Goal: Task Accomplishment & Management: Complete application form

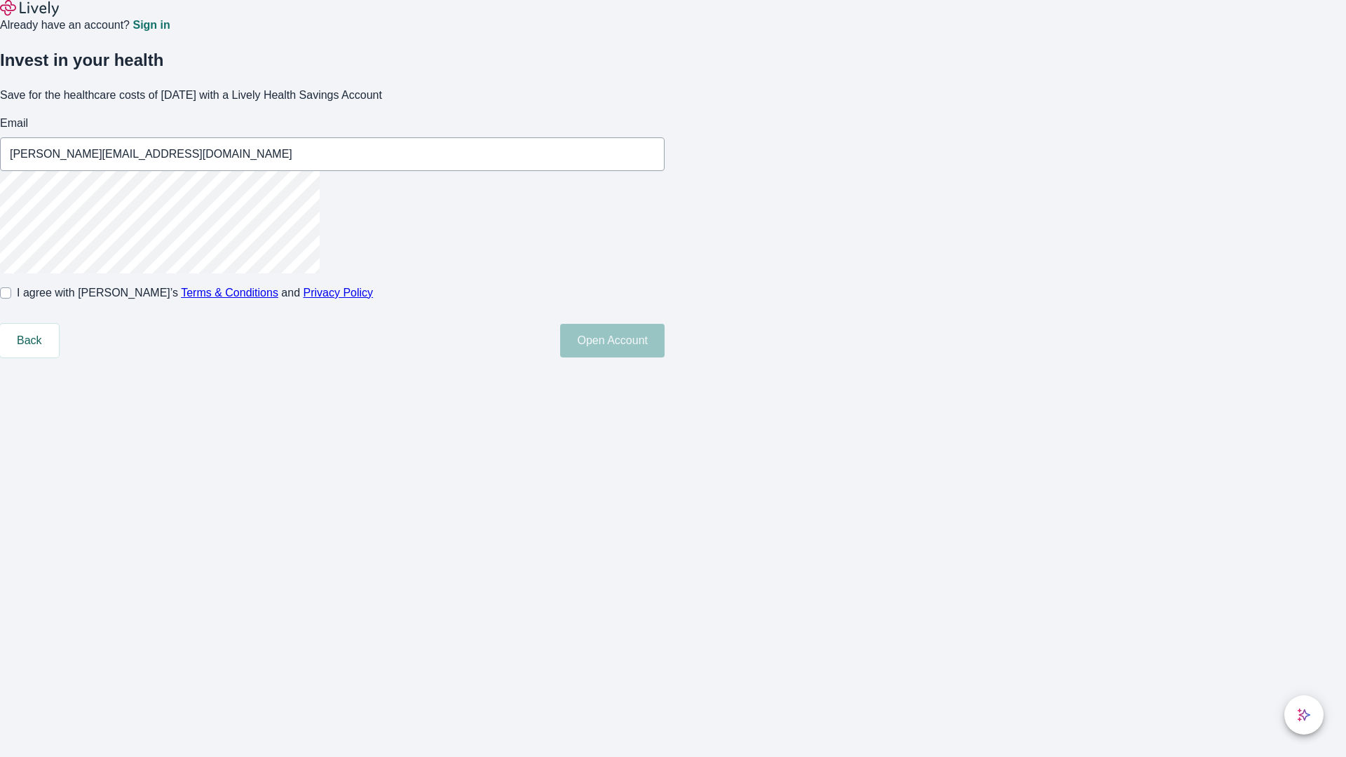
click at [11, 299] on input "I agree with Lively’s Terms & Conditions and Privacy Policy" at bounding box center [5, 292] width 11 height 11
checkbox input "true"
click at [664, 357] on button "Open Account" at bounding box center [612, 341] width 104 height 34
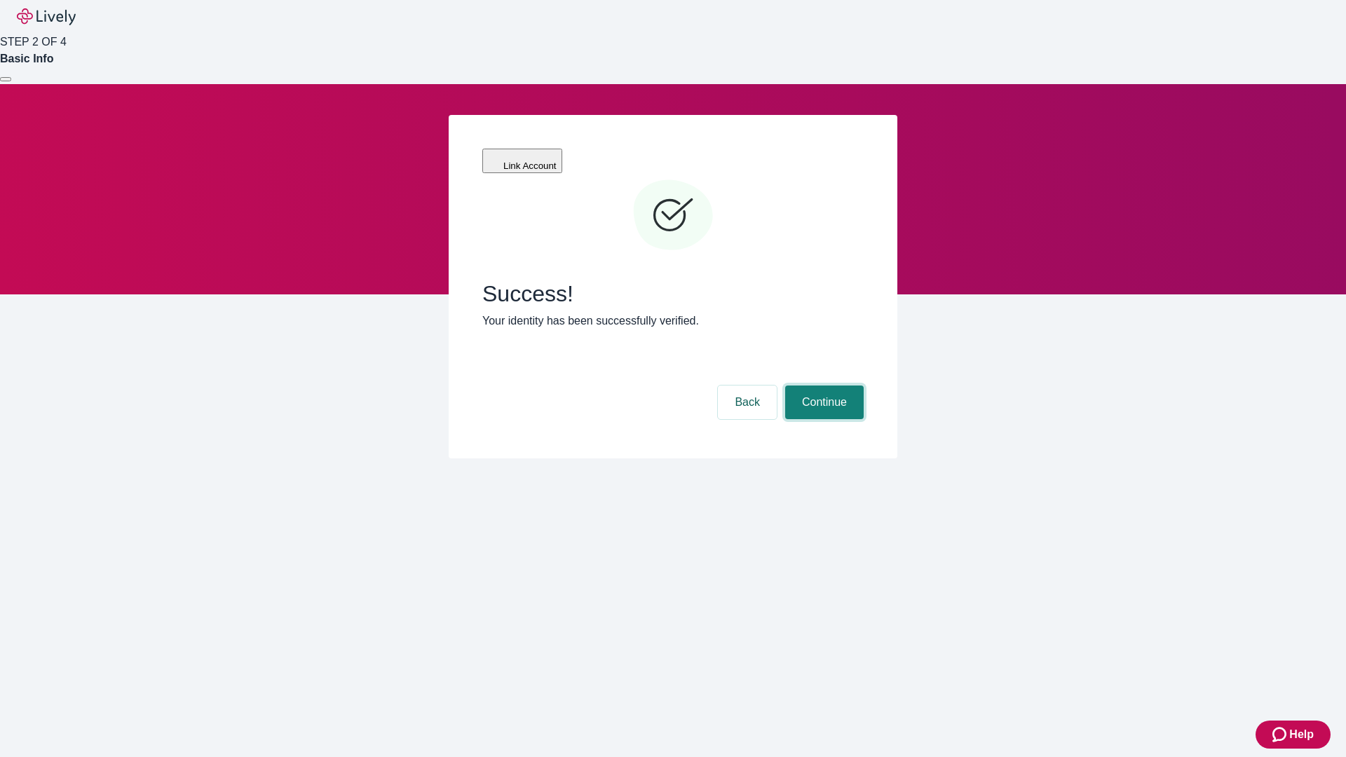
click at [822, 385] on button "Continue" at bounding box center [824, 402] width 78 height 34
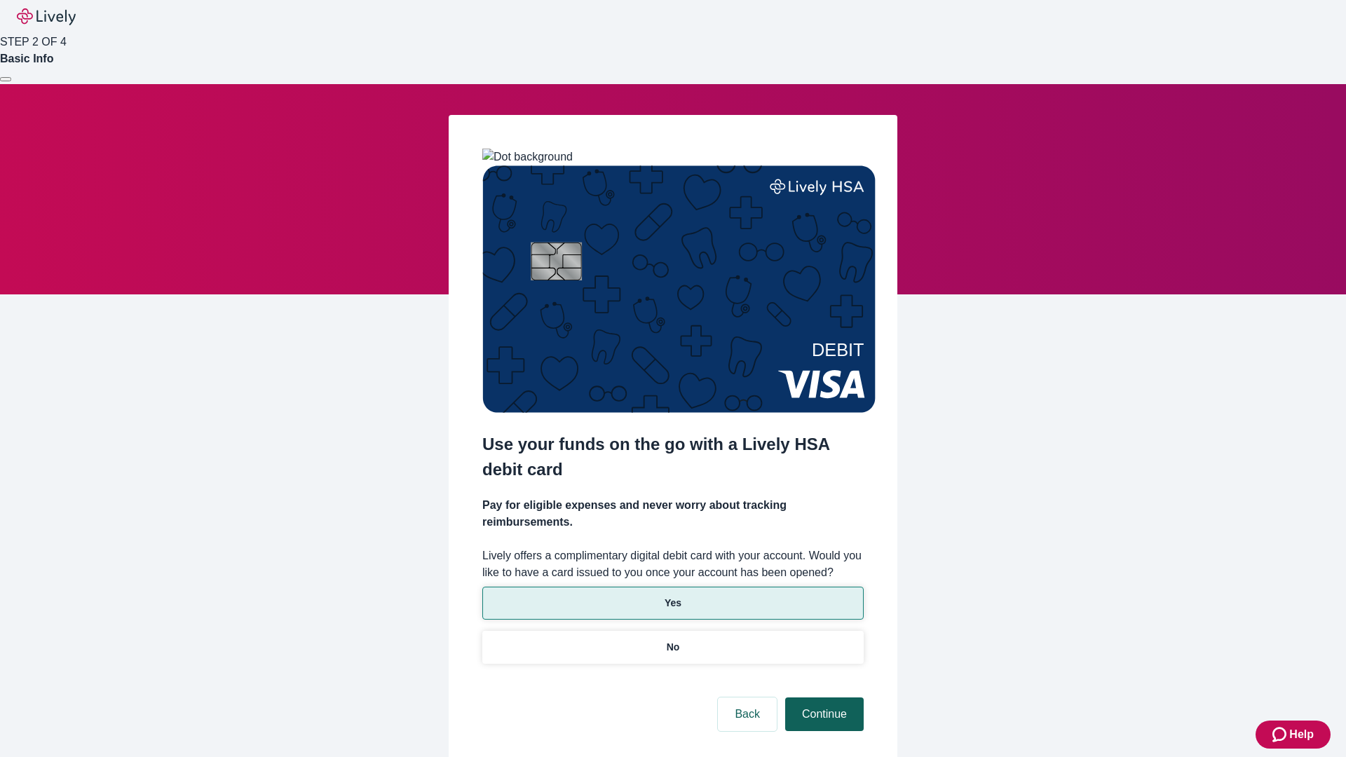
click at [672, 596] on p "Yes" at bounding box center [672, 603] width 17 height 15
click at [822, 697] on button "Continue" at bounding box center [824, 714] width 78 height 34
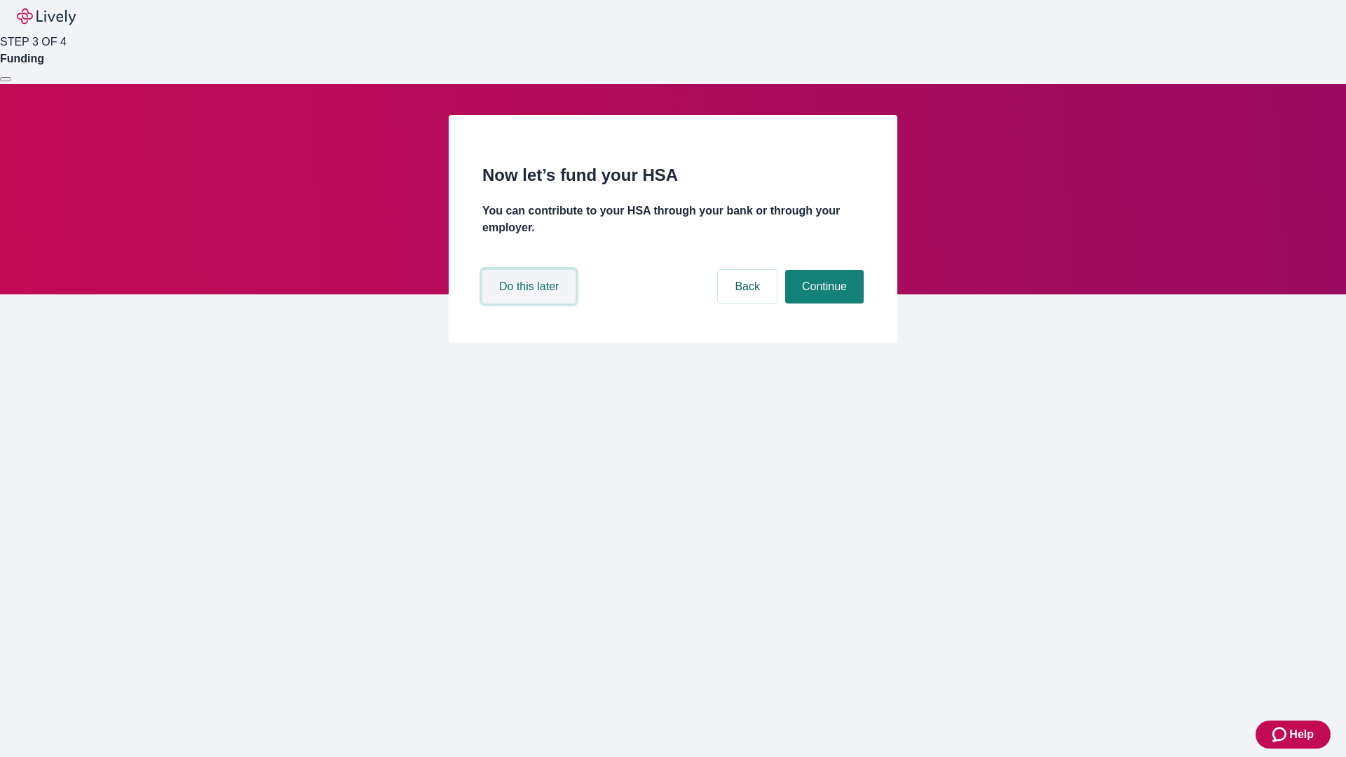
click at [531, 303] on button "Do this later" at bounding box center [528, 287] width 93 height 34
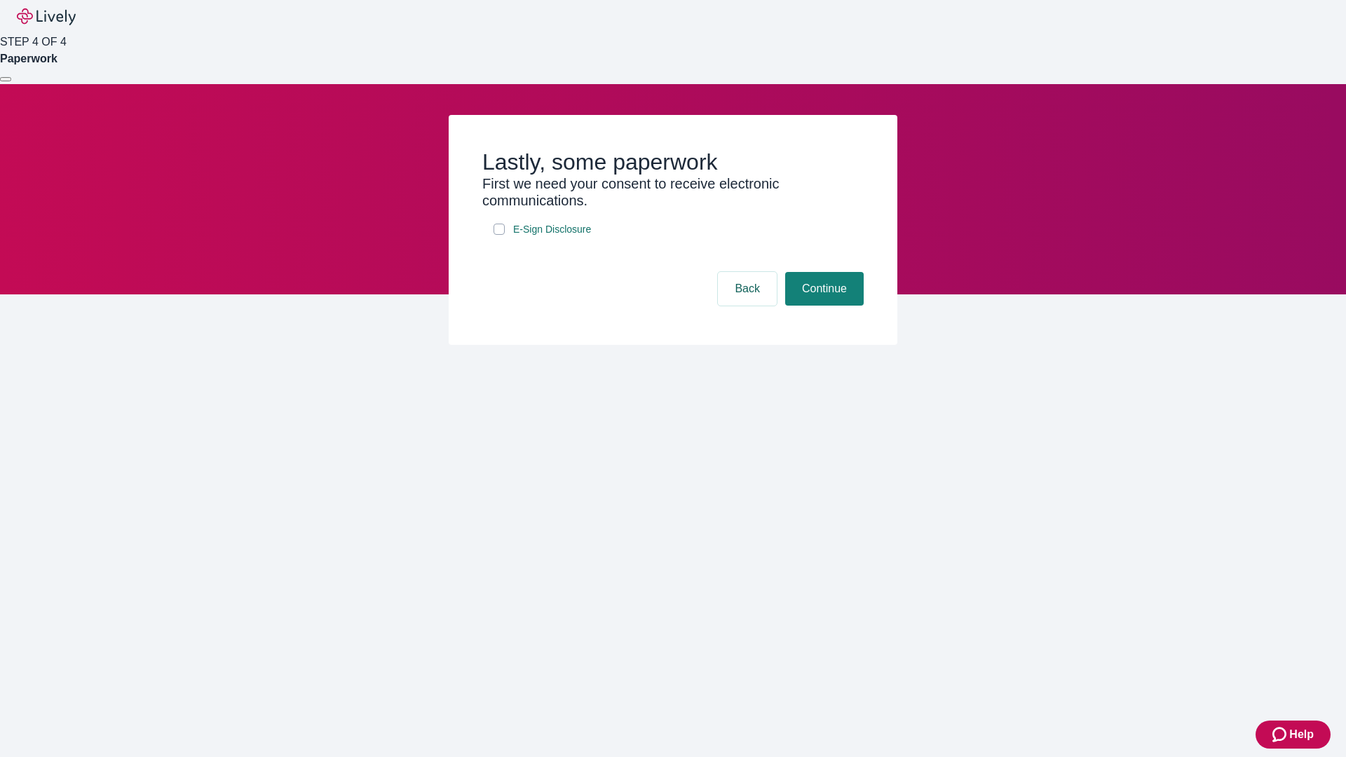
click at [499, 235] on input "E-Sign Disclosure" at bounding box center [498, 229] width 11 height 11
checkbox input "true"
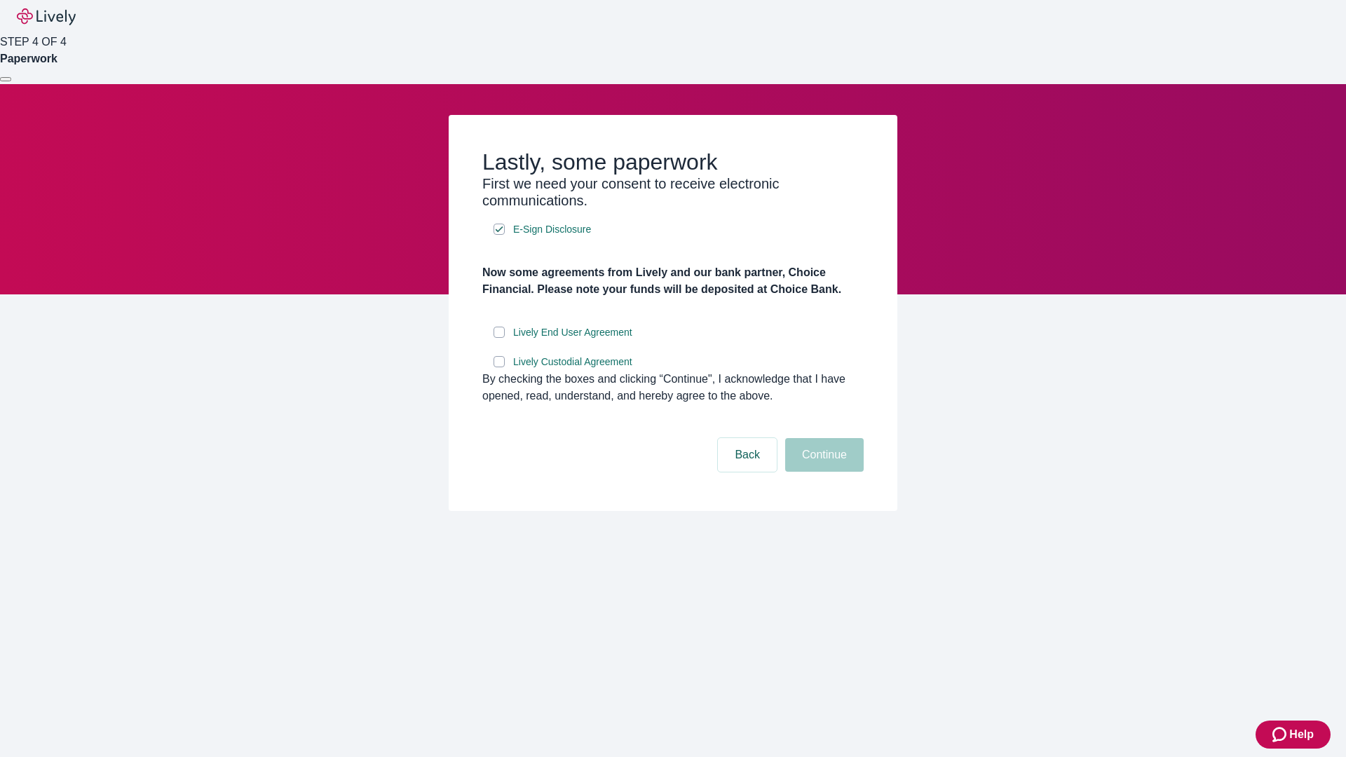
click at [499, 338] on input "Lively End User Agreement" at bounding box center [498, 332] width 11 height 11
checkbox input "true"
click at [499, 367] on input "Lively Custodial Agreement" at bounding box center [498, 361] width 11 height 11
checkbox input "true"
click at [822, 472] on button "Continue" at bounding box center [824, 455] width 78 height 34
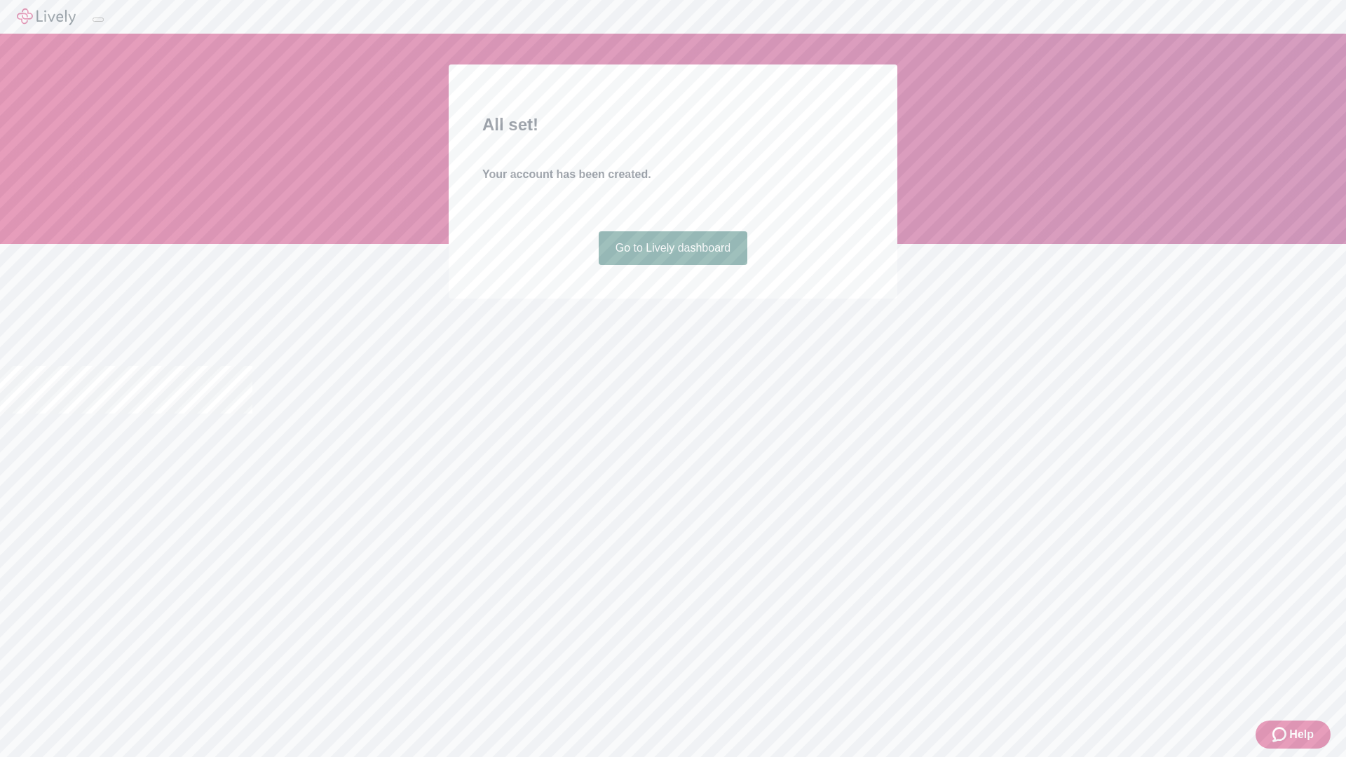
click at [672, 265] on link "Go to Lively dashboard" at bounding box center [672, 248] width 149 height 34
